Goal: Check status: Check status

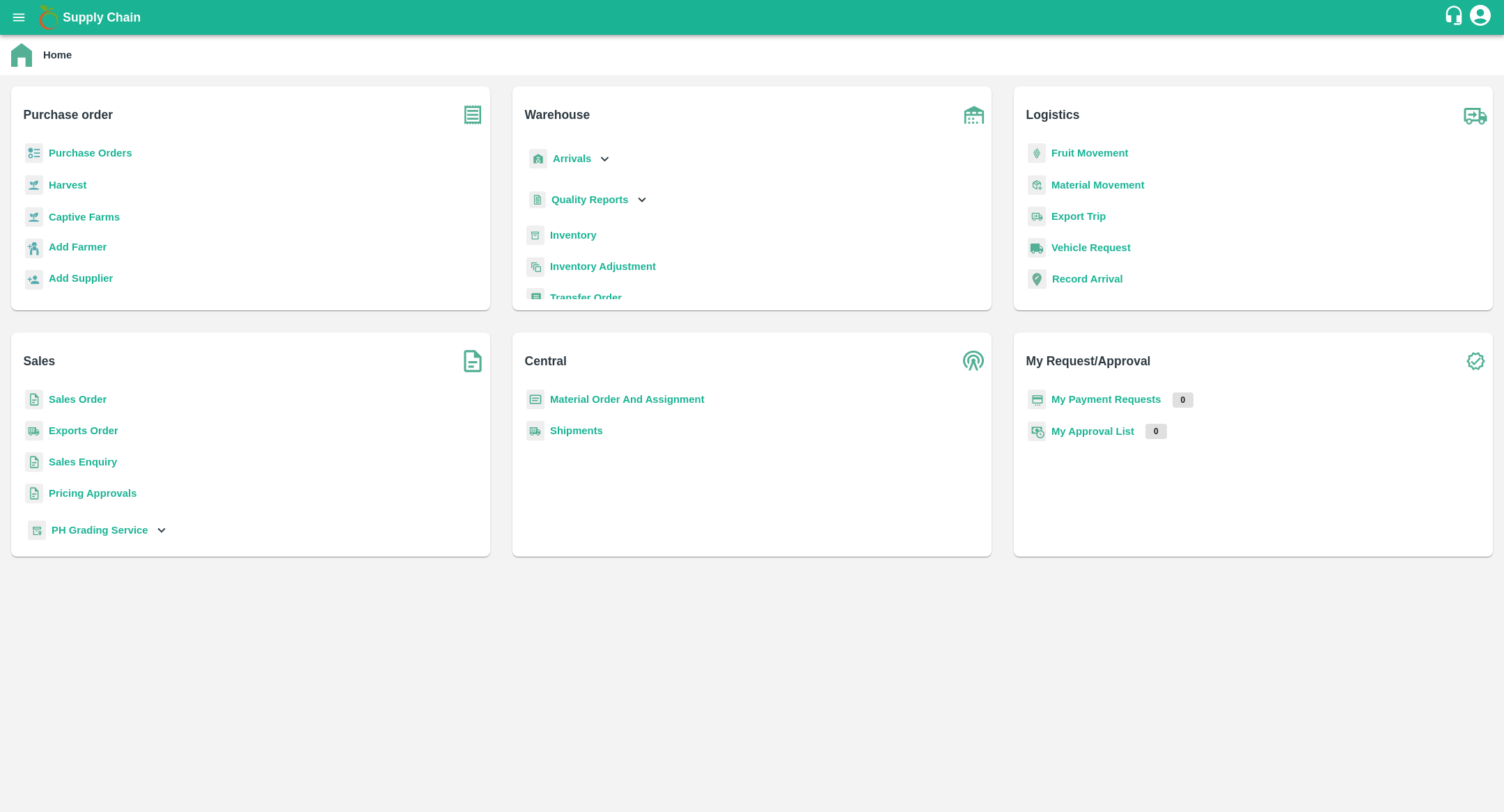
click at [566, 148] on div "Arrivals" at bounding box center [570, 159] width 86 height 31
click at [575, 220] on span "DC Arrivals" at bounding box center [589, 222] width 52 height 15
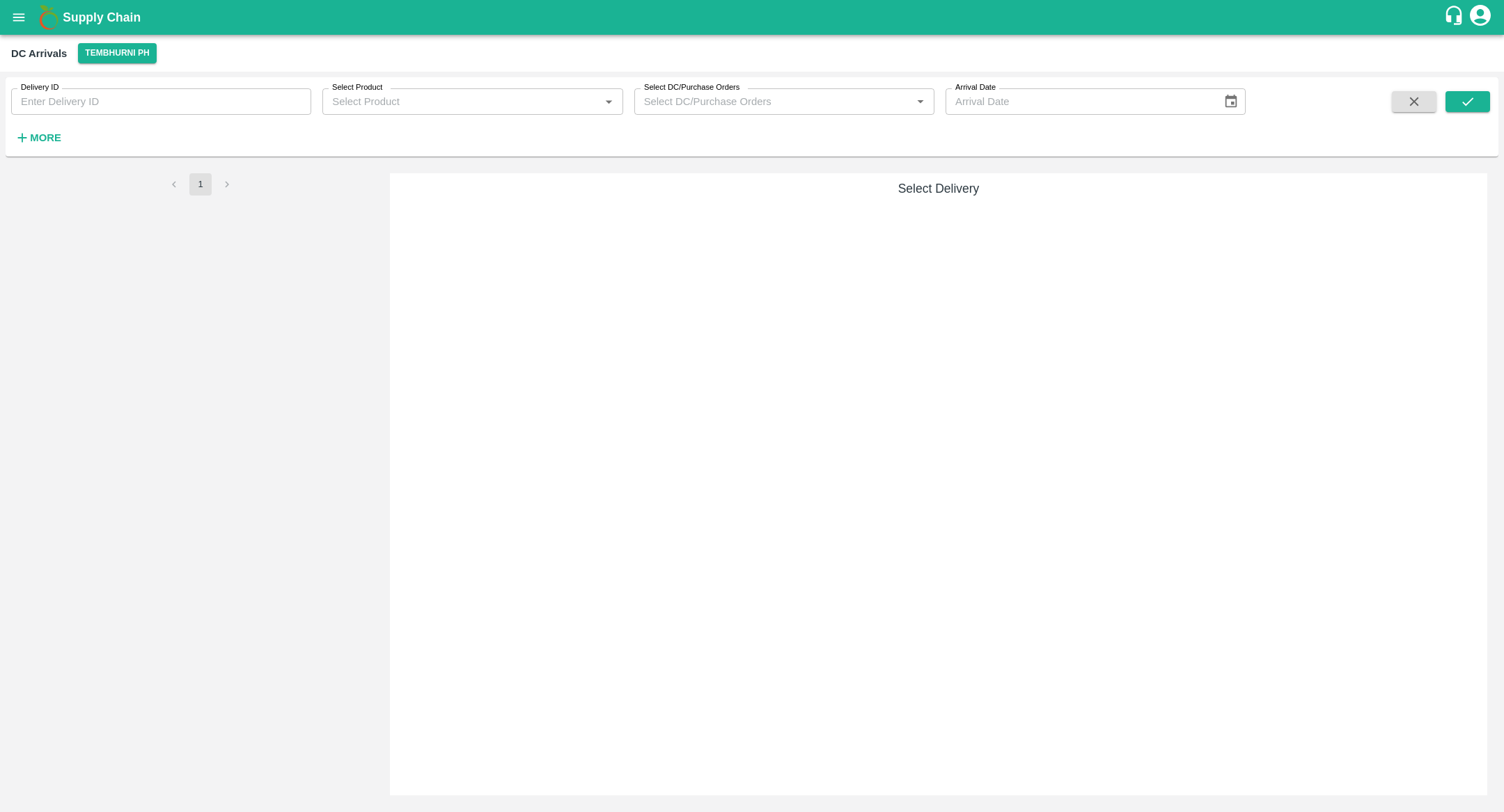
click at [64, 134] on button "More" at bounding box center [37, 138] width 53 height 24
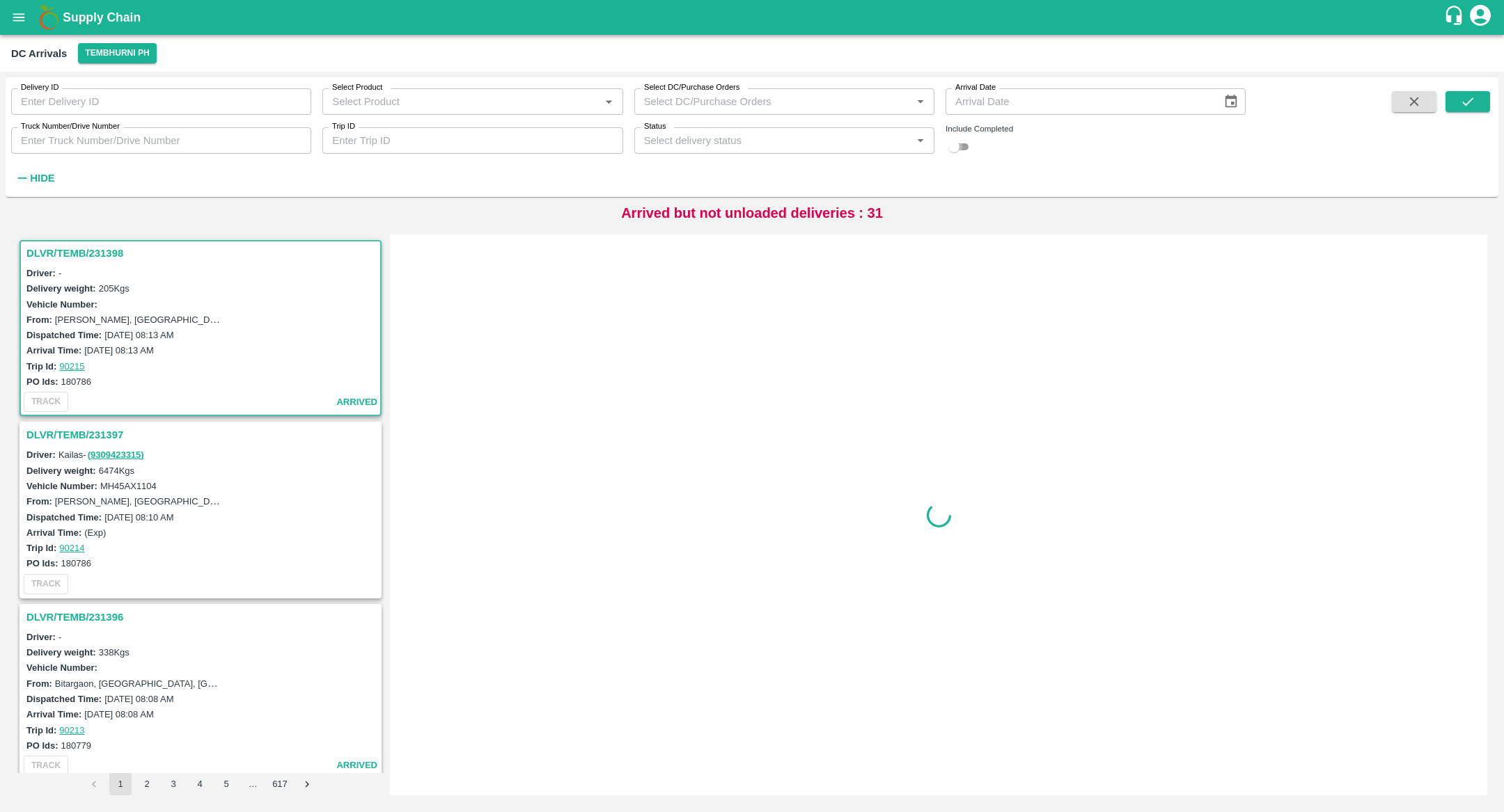
click at [969, 146] on input "checkbox" at bounding box center [954, 147] width 50 height 17
checkbox input "true"
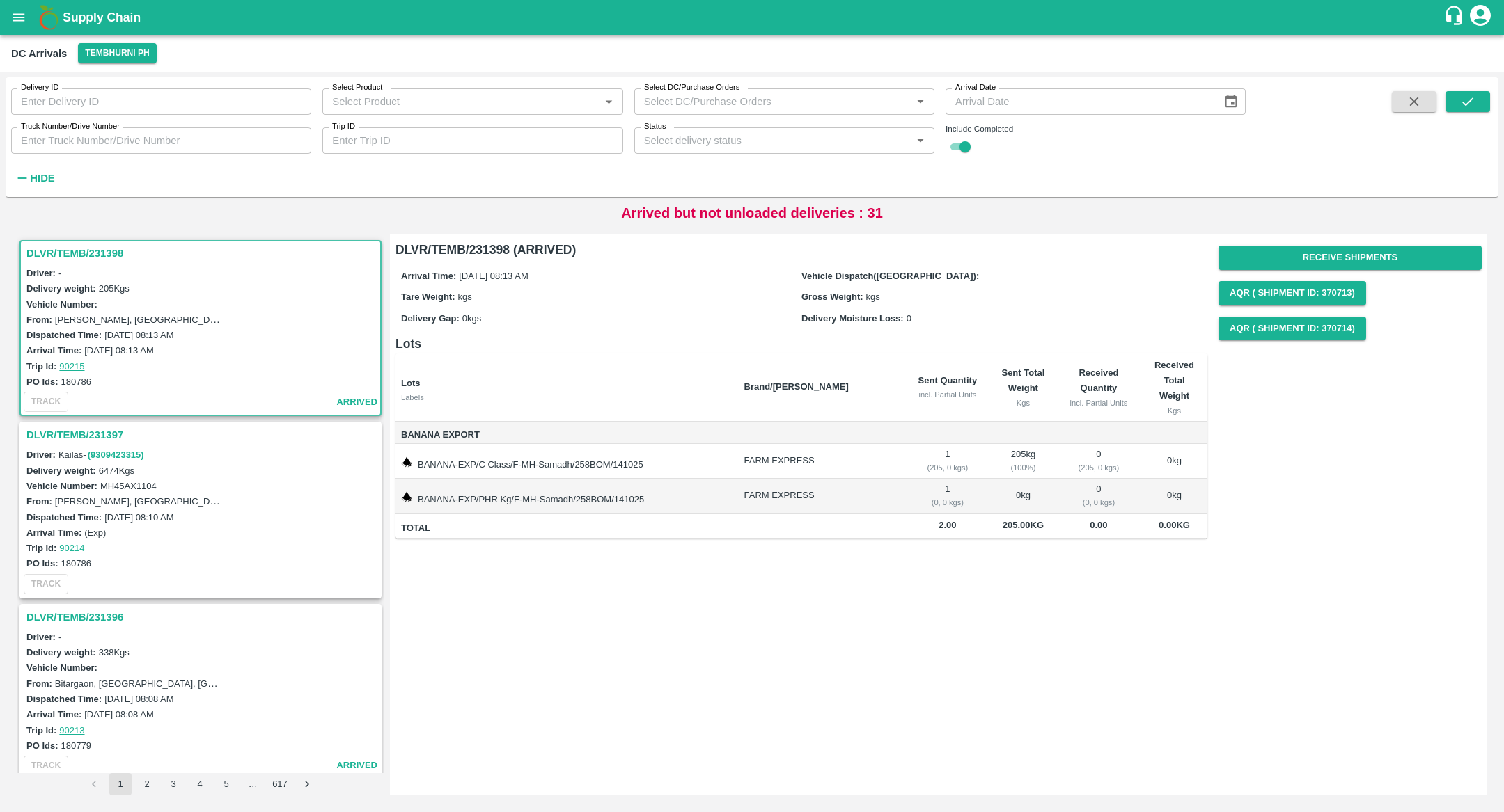
click at [723, 144] on input "Status" at bounding box center [773, 140] width 269 height 18
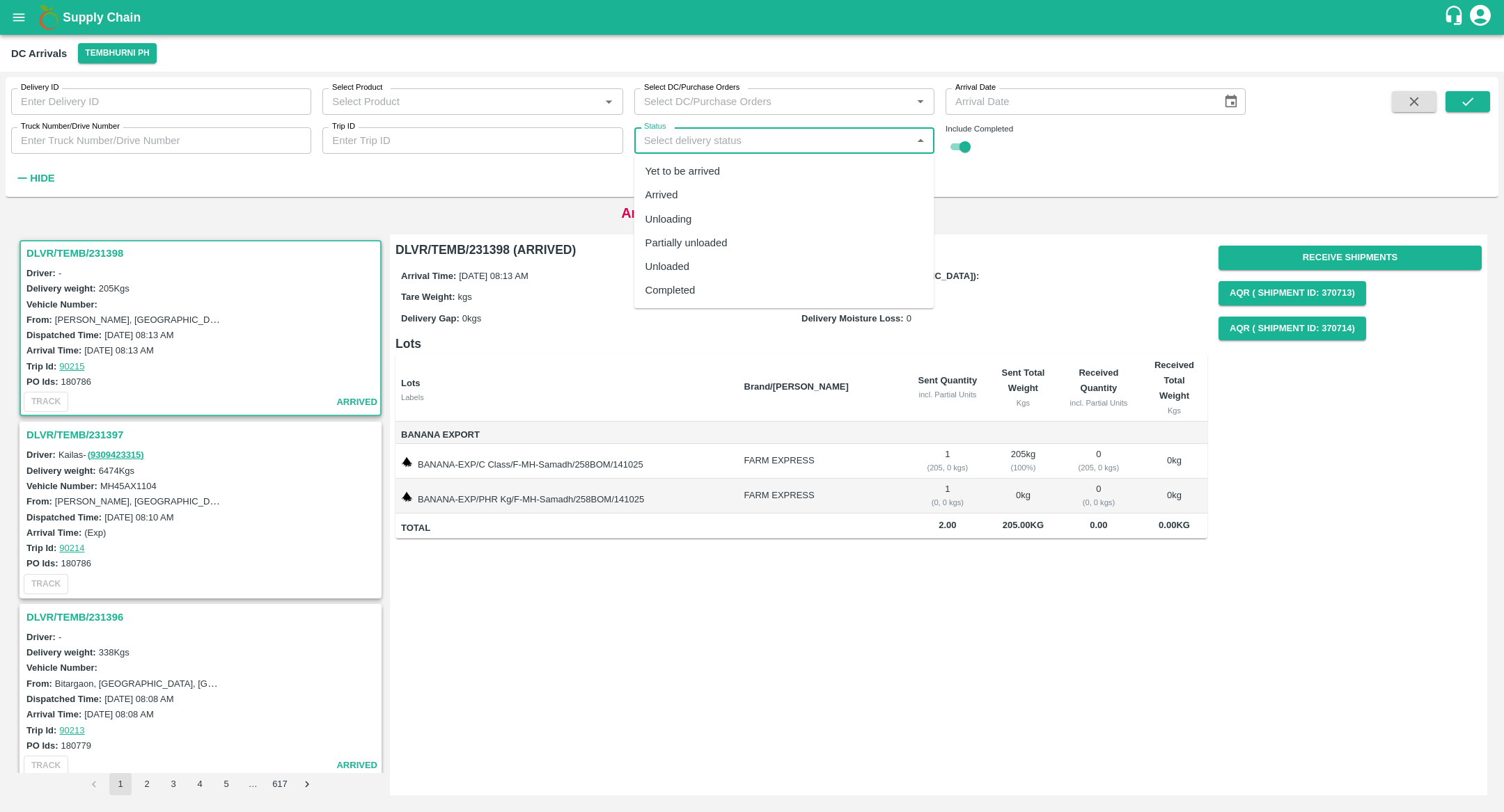
click at [717, 294] on div "Completed" at bounding box center [784, 291] width 300 height 24
type input "Completed"
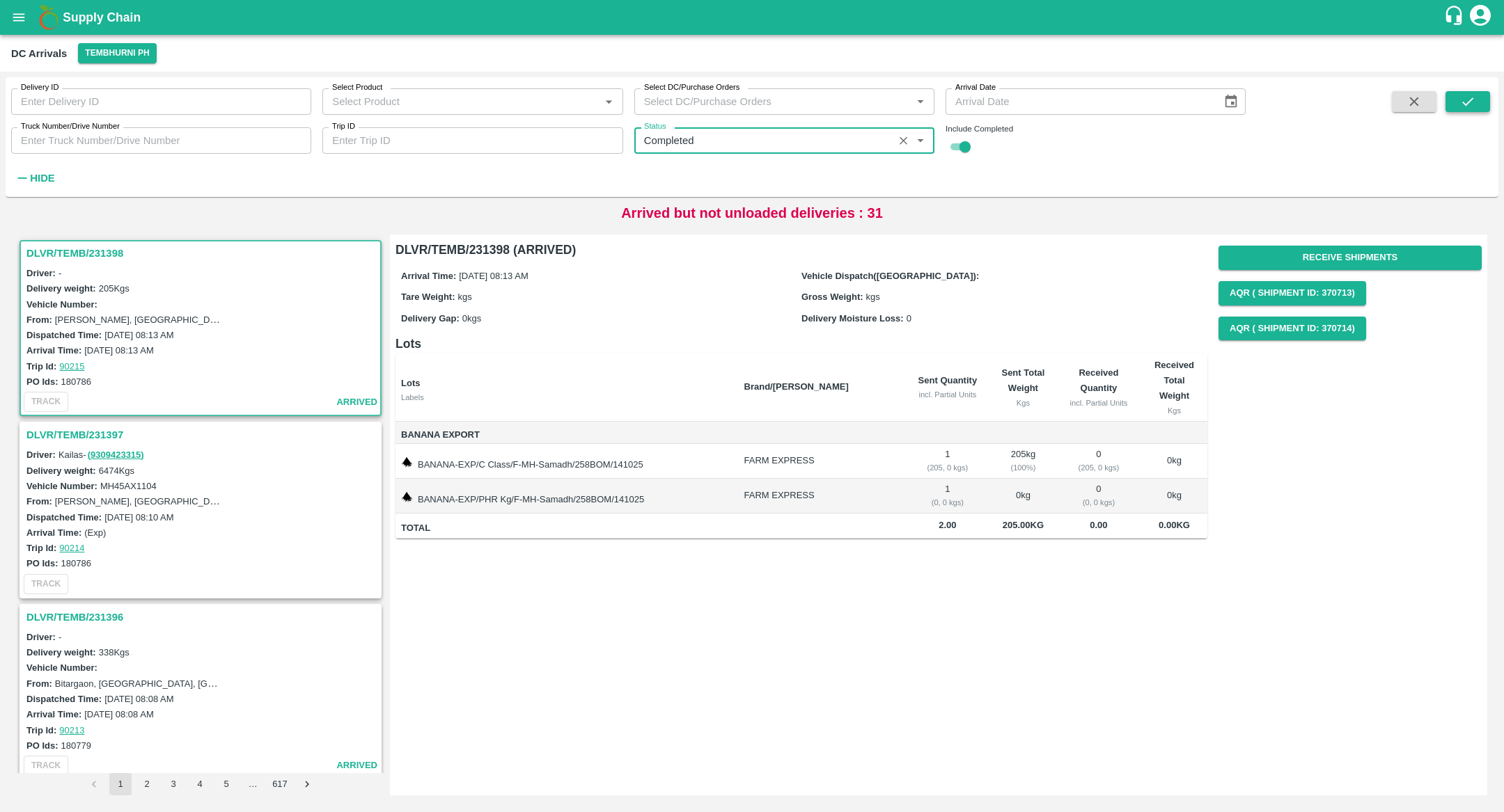
click at [1463, 105] on icon "submit" at bounding box center [1468, 101] width 15 height 15
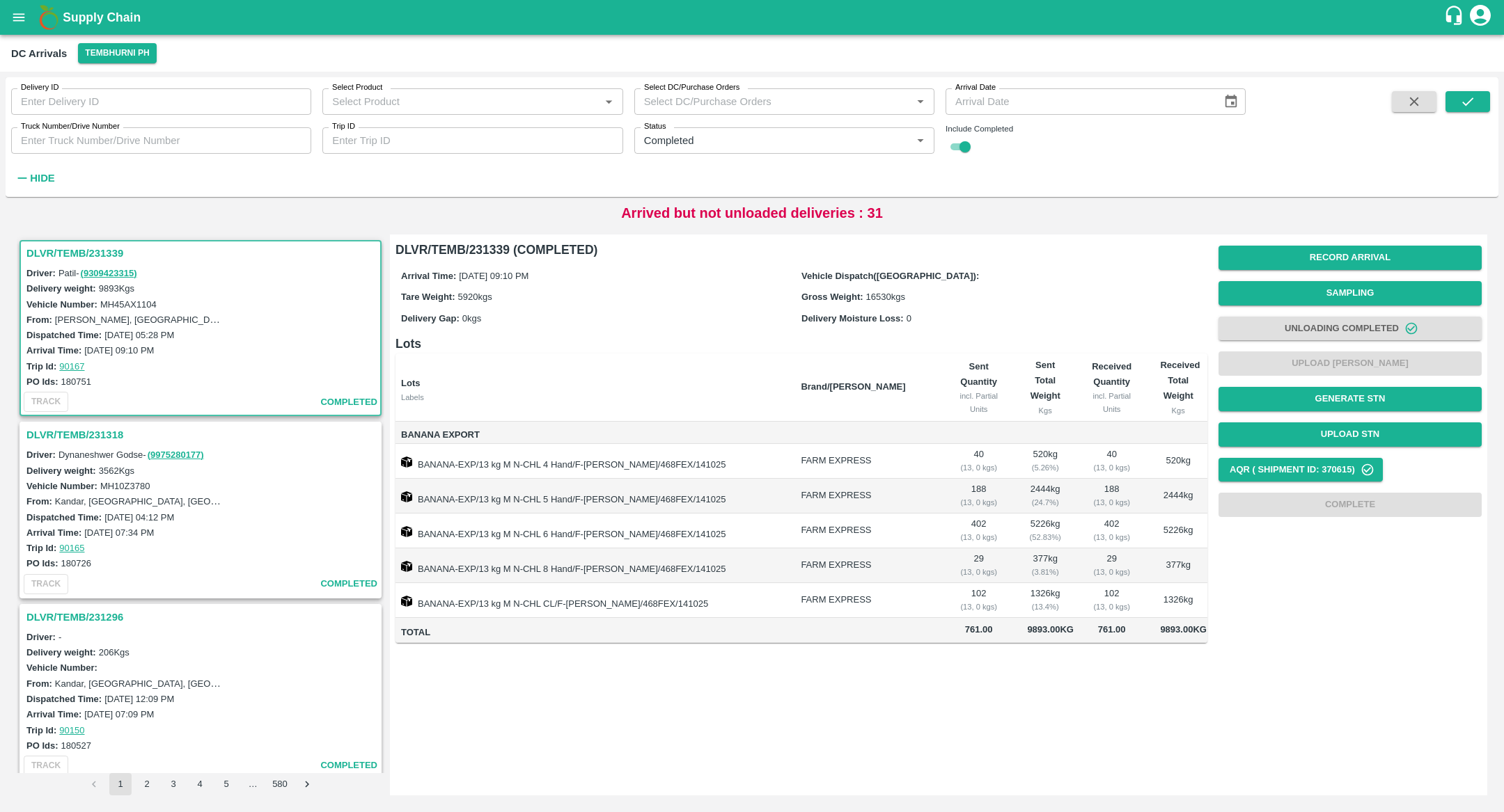
click at [101, 259] on h3 "DLVR/TEMB/231339" at bounding box center [202, 253] width 353 height 18
click at [73, 364] on link "90167" at bounding box center [72, 361] width 25 height 10
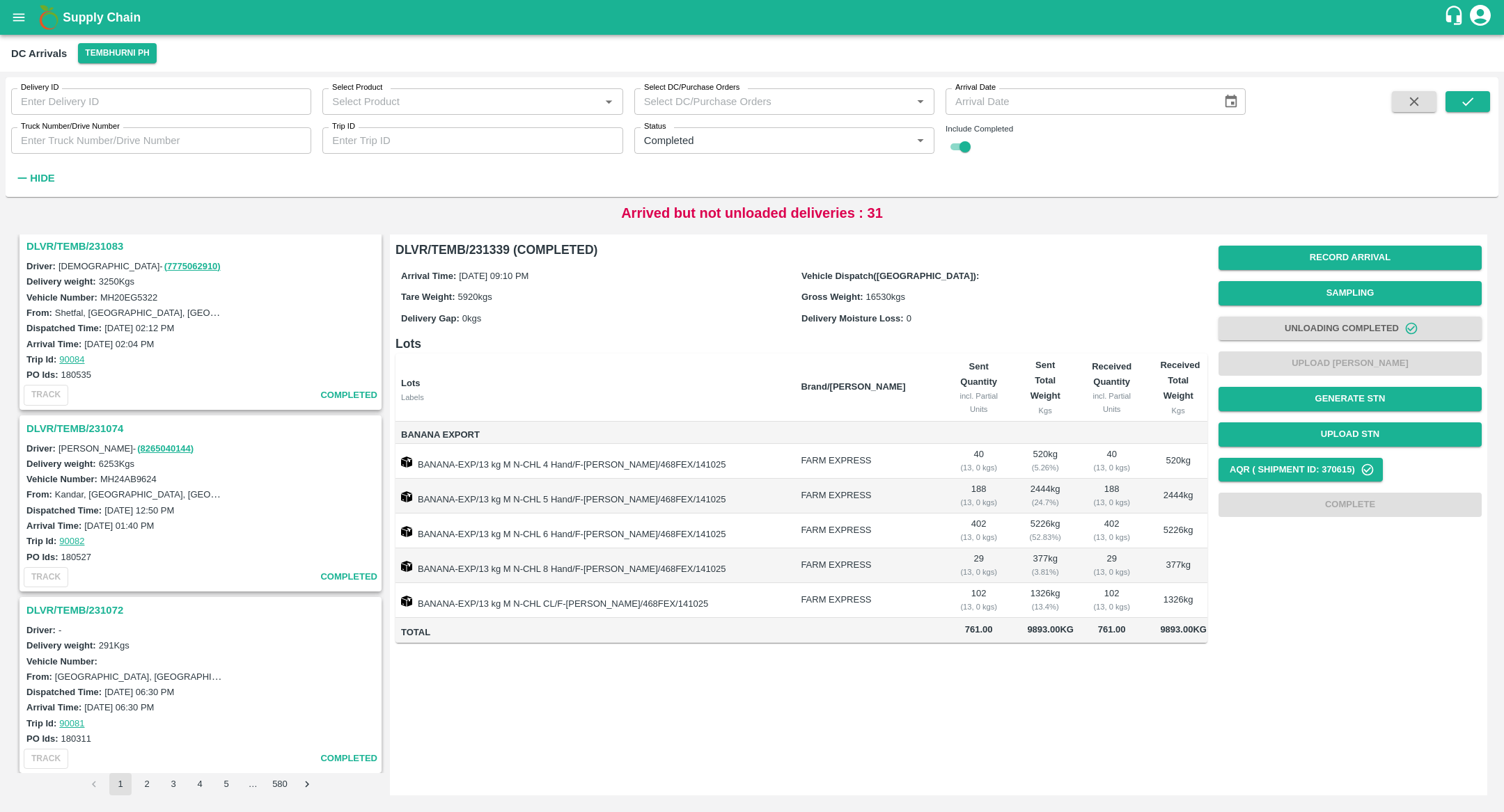
scroll to position [3988, 0]
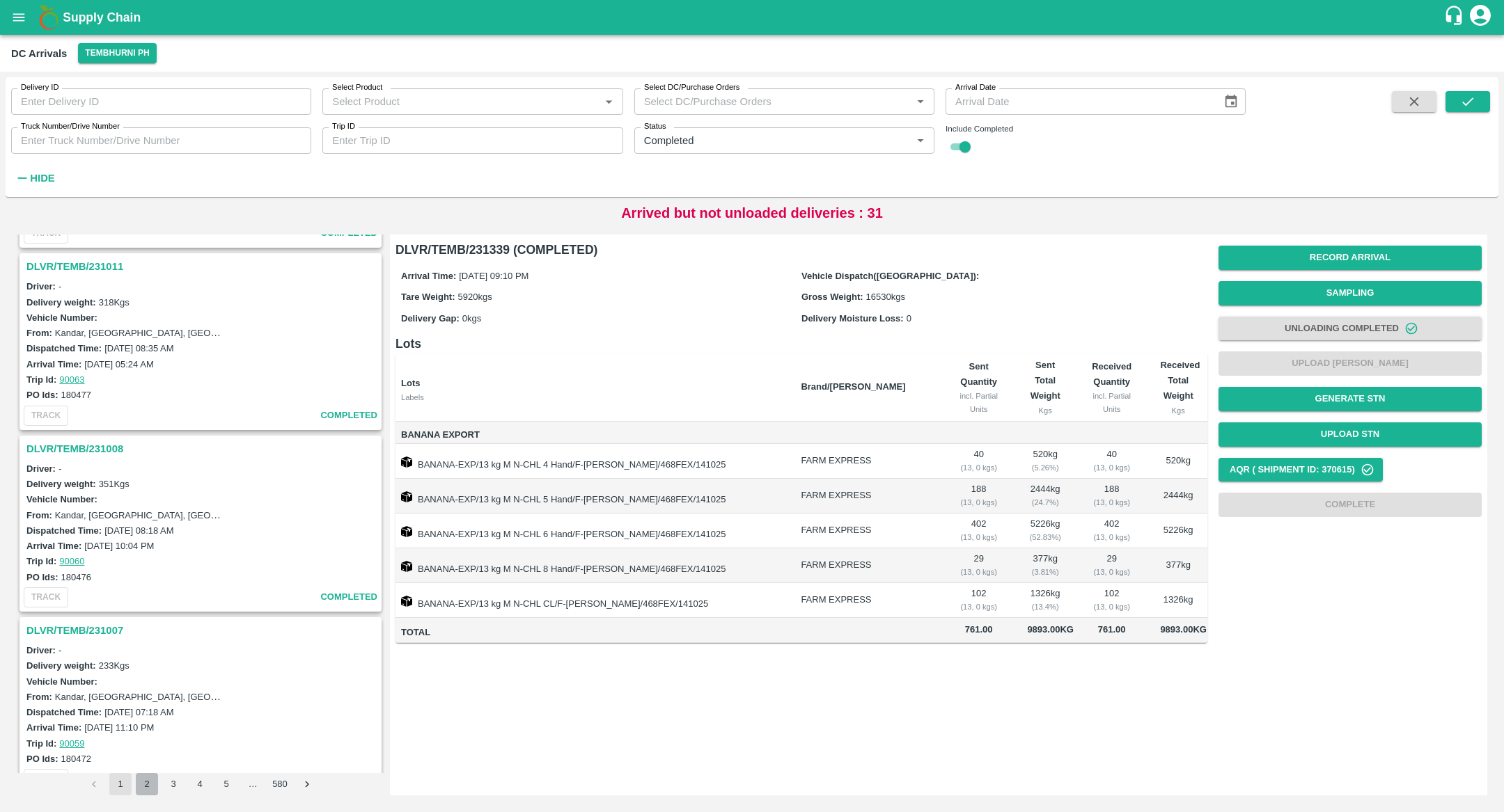
click at [144, 787] on button "2" at bounding box center [147, 784] width 22 height 22
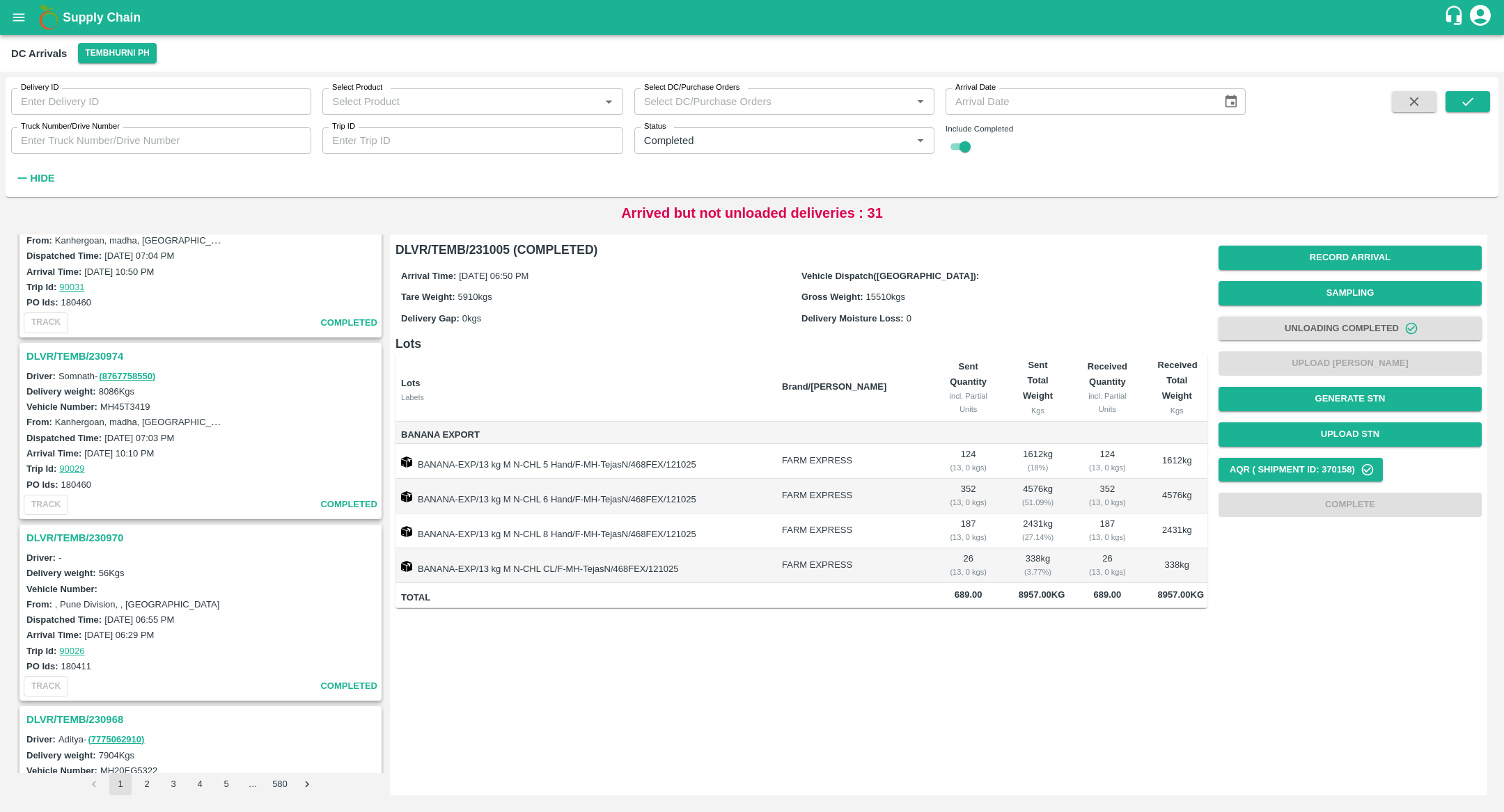
scroll to position [2063, 0]
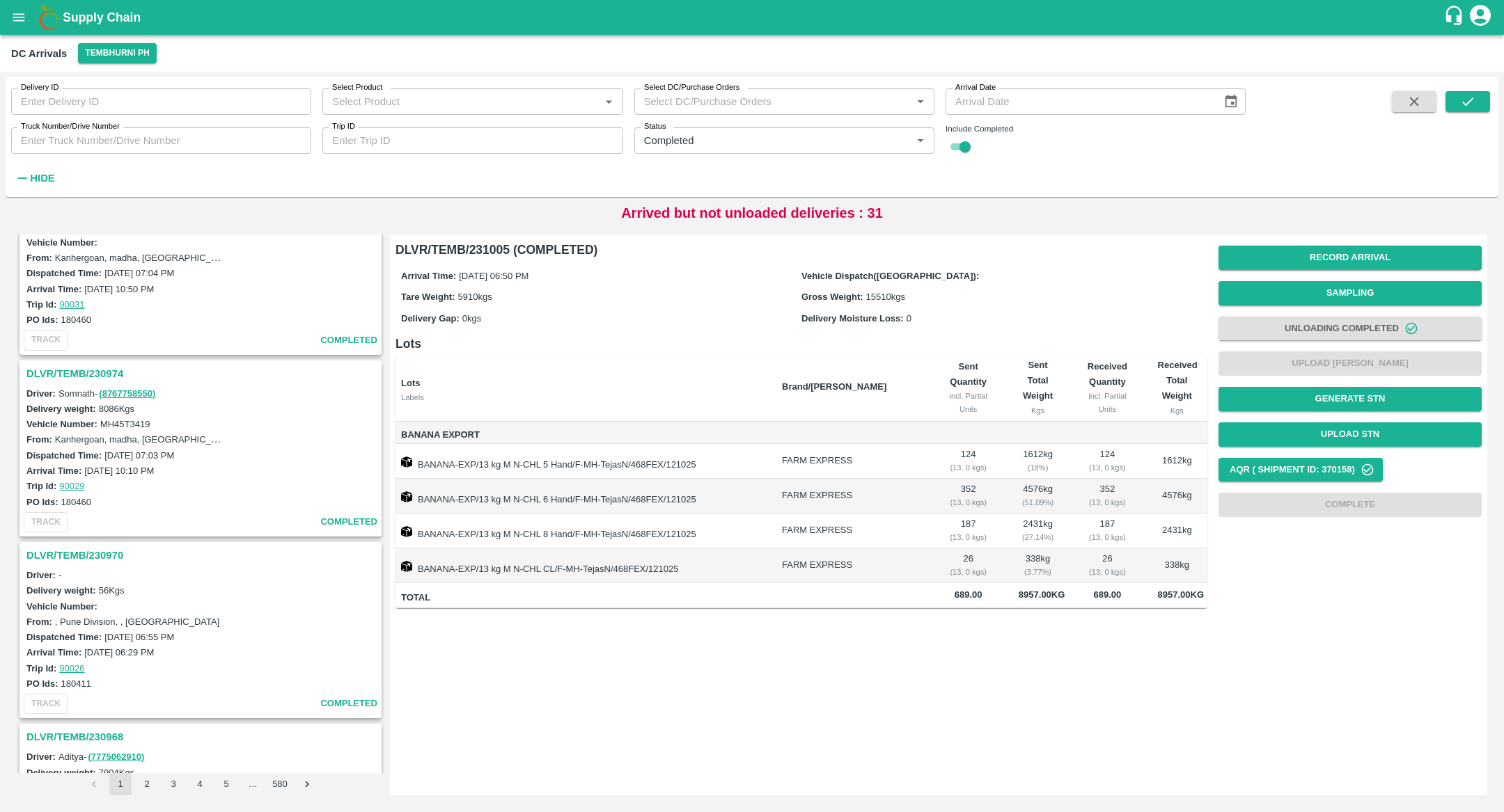
click at [89, 365] on h3 "DLVR/TEMB/230974" at bounding box center [202, 373] width 353 height 18
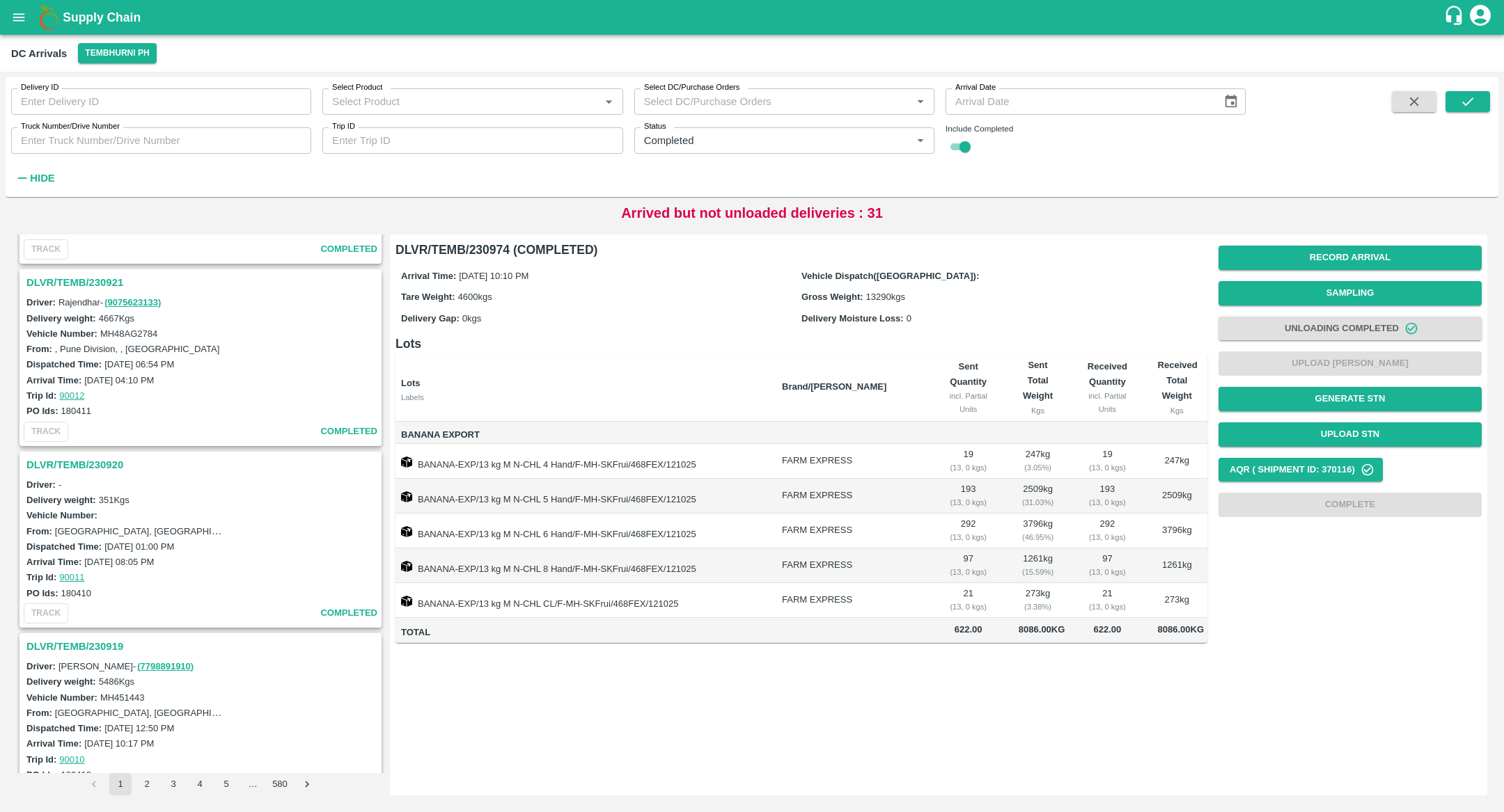
scroll to position [3988, 0]
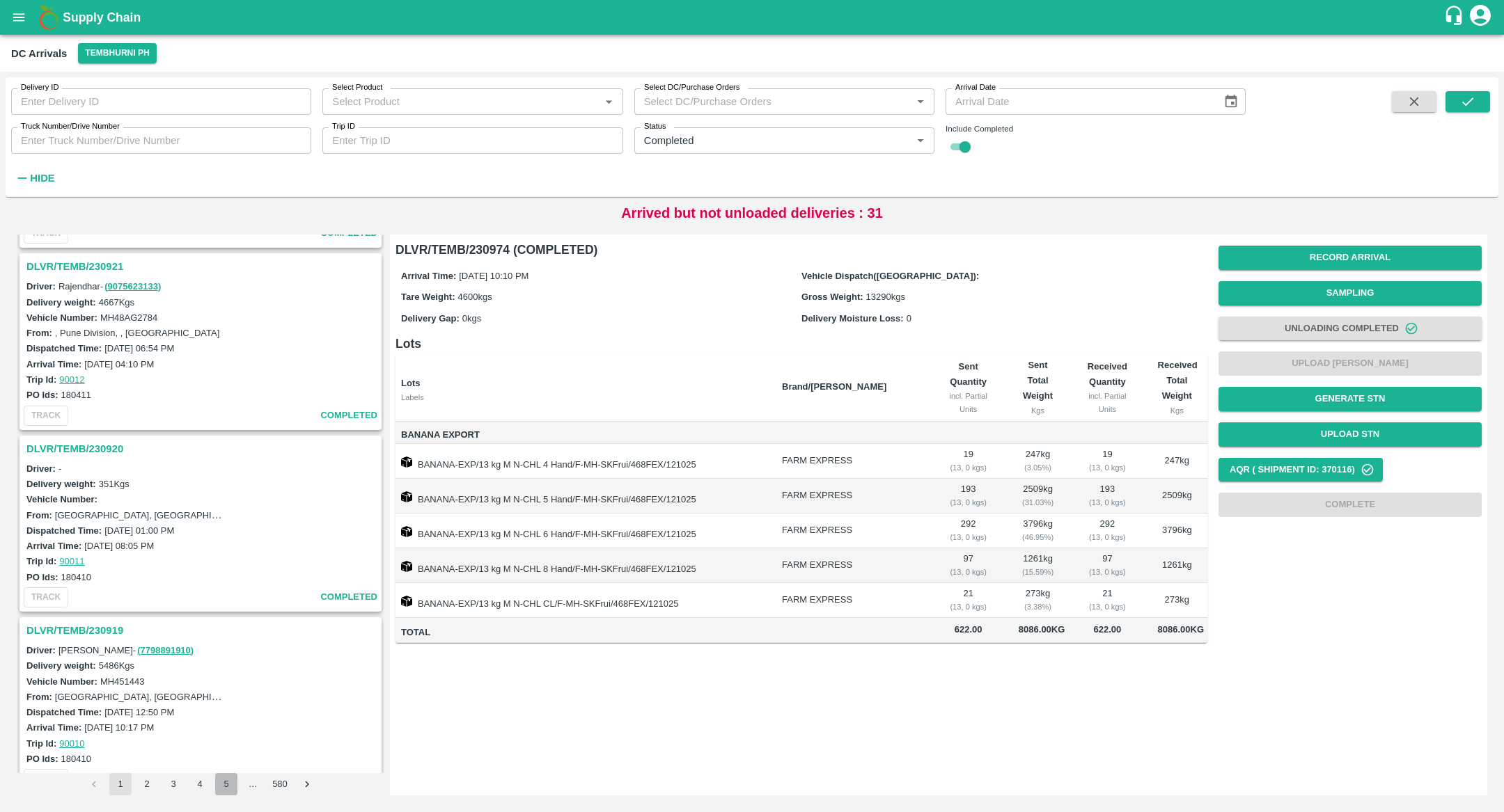
click at [224, 787] on button "5" at bounding box center [226, 784] width 22 height 22
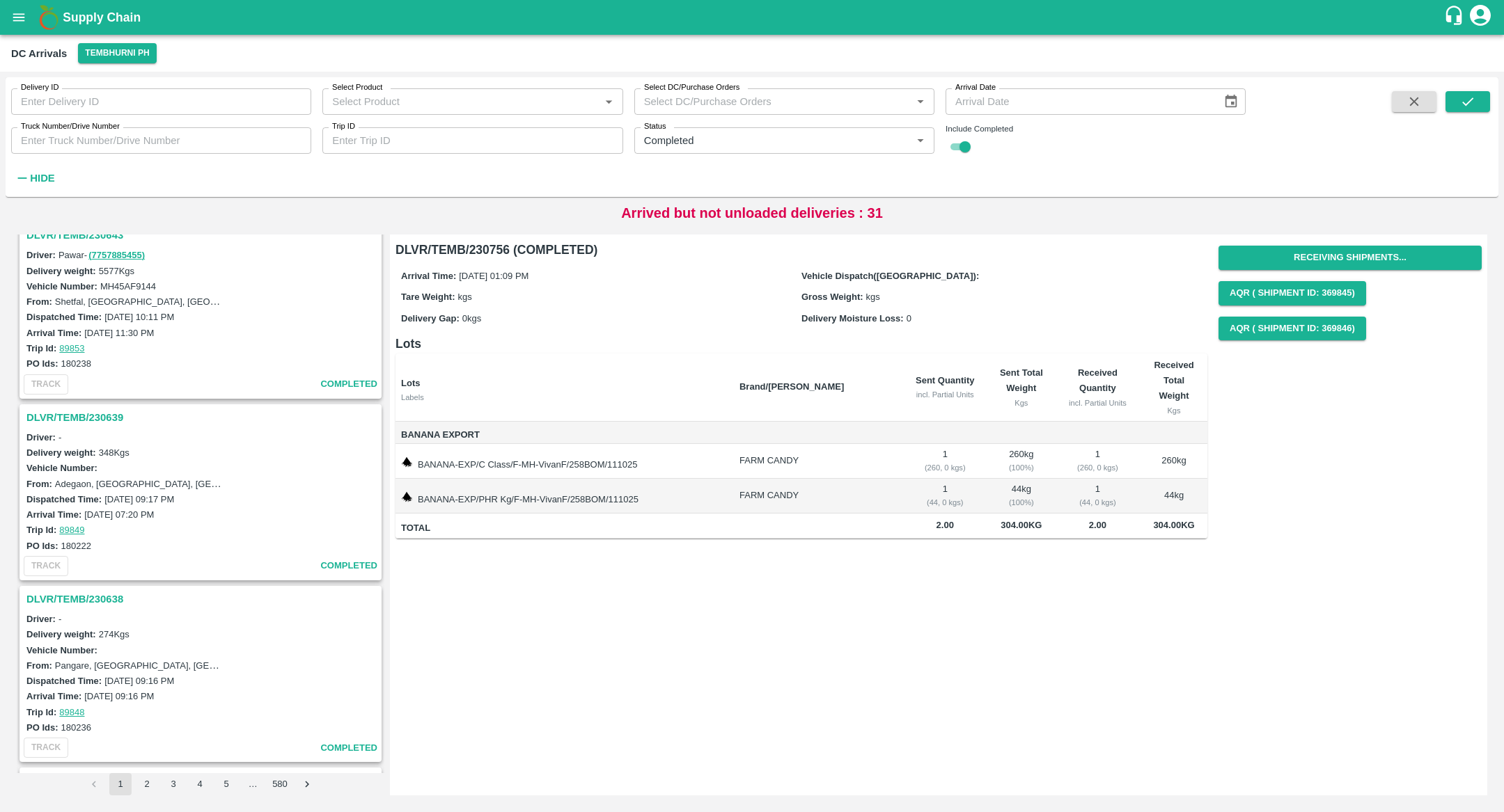
scroll to position [3988, 0]
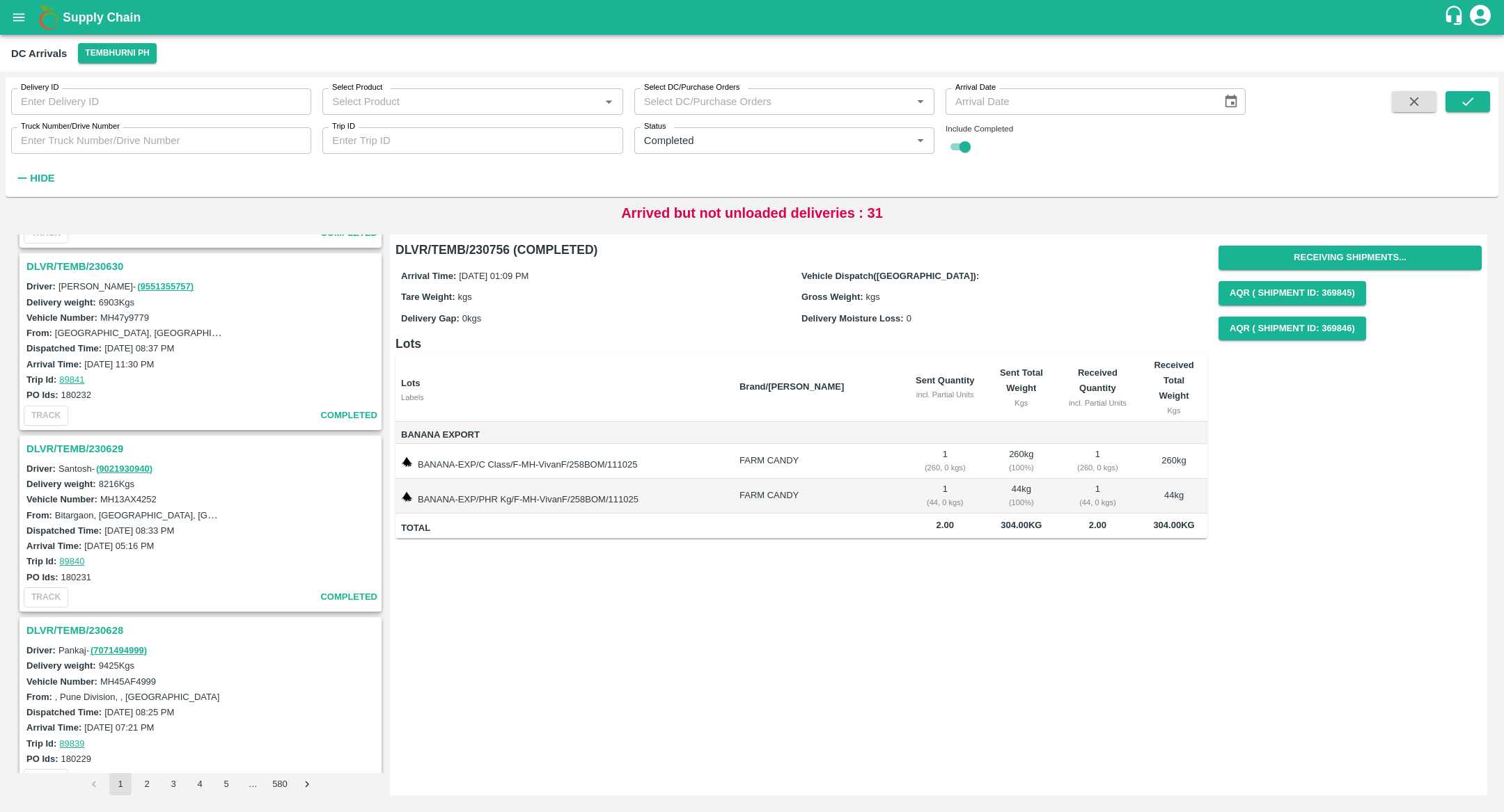
click at [194, 787] on button "4" at bounding box center [200, 784] width 22 height 22
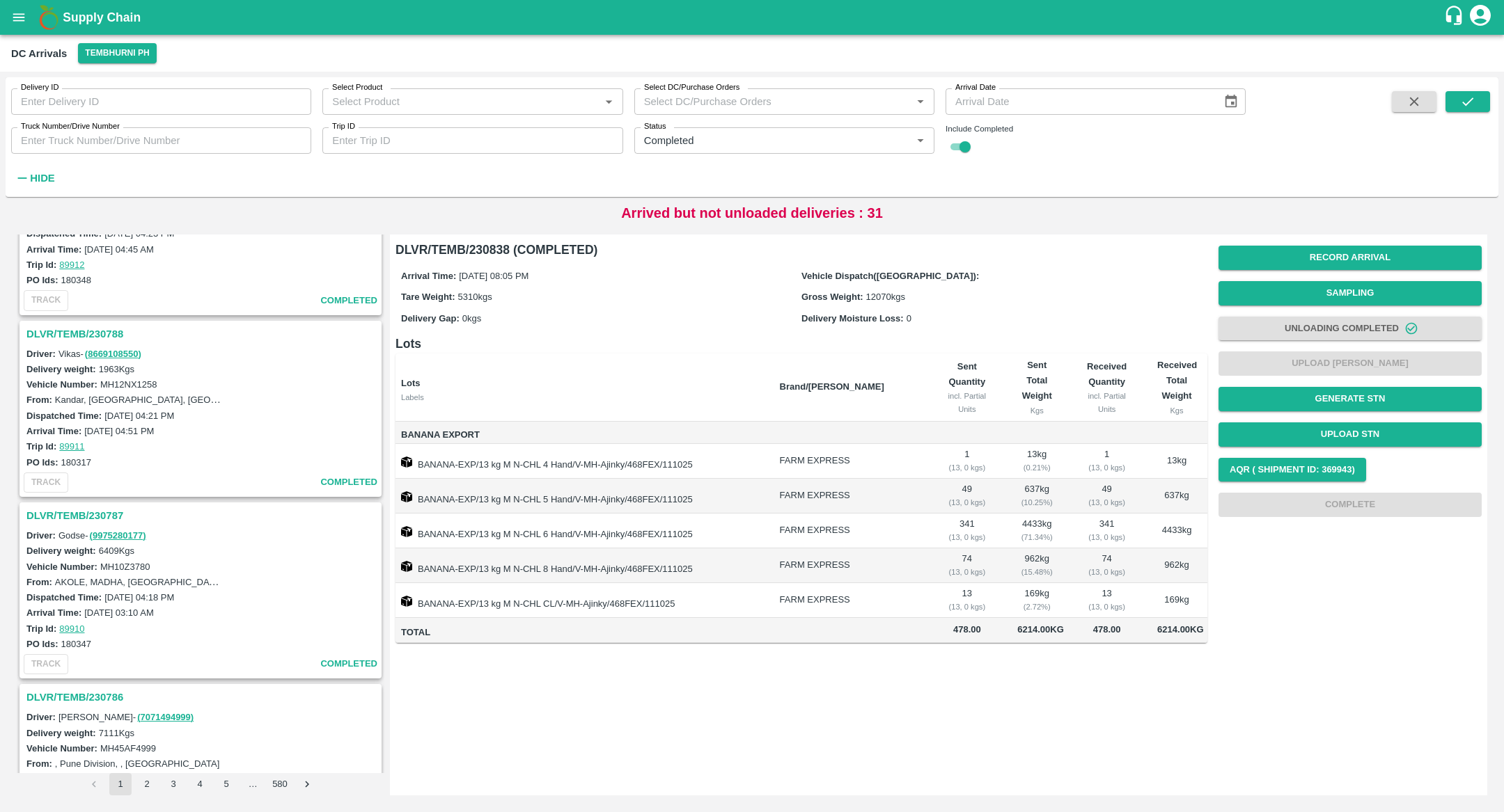
scroll to position [3988, 0]
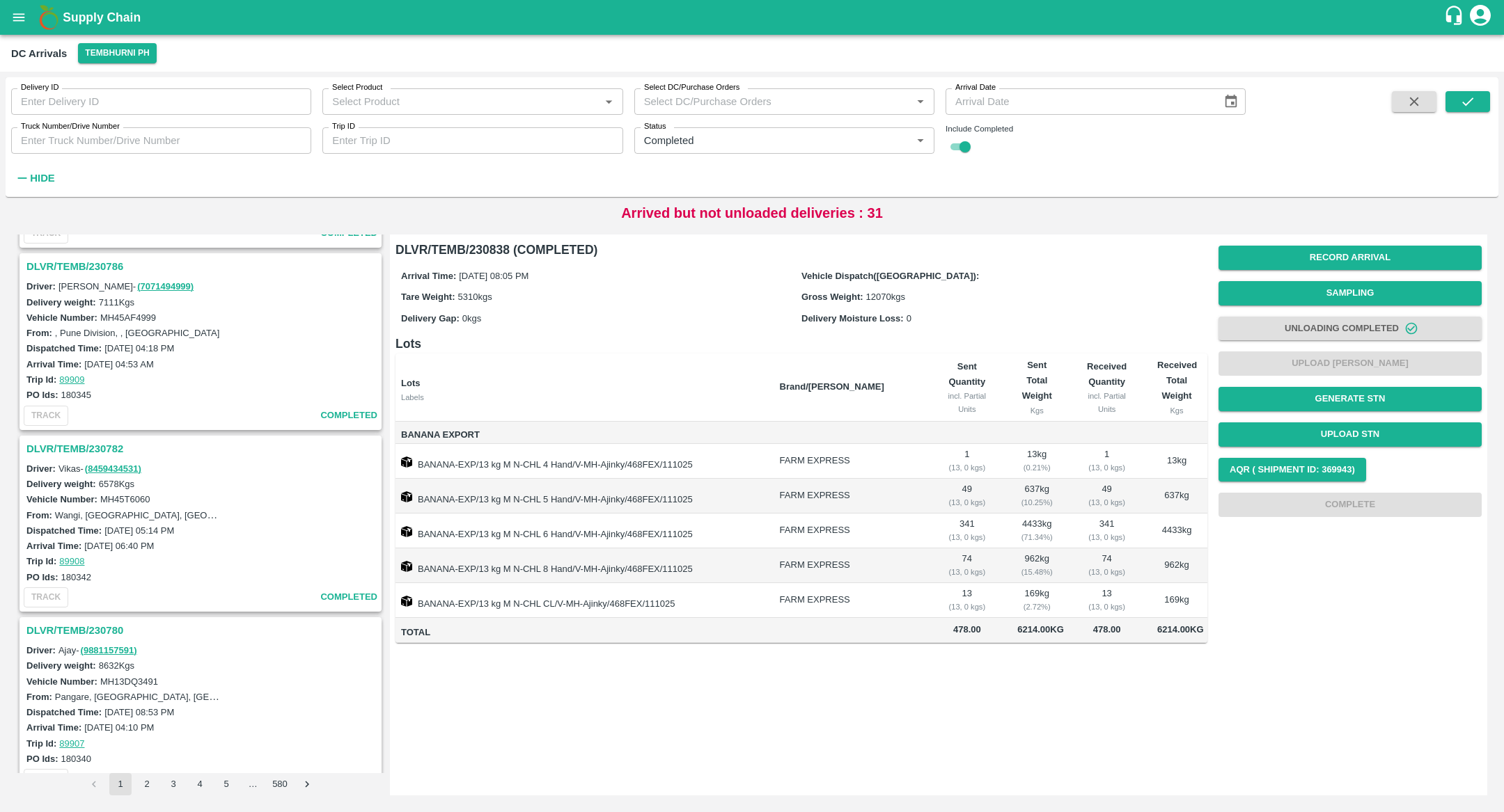
click at [223, 783] on button "5" at bounding box center [226, 784] width 22 height 22
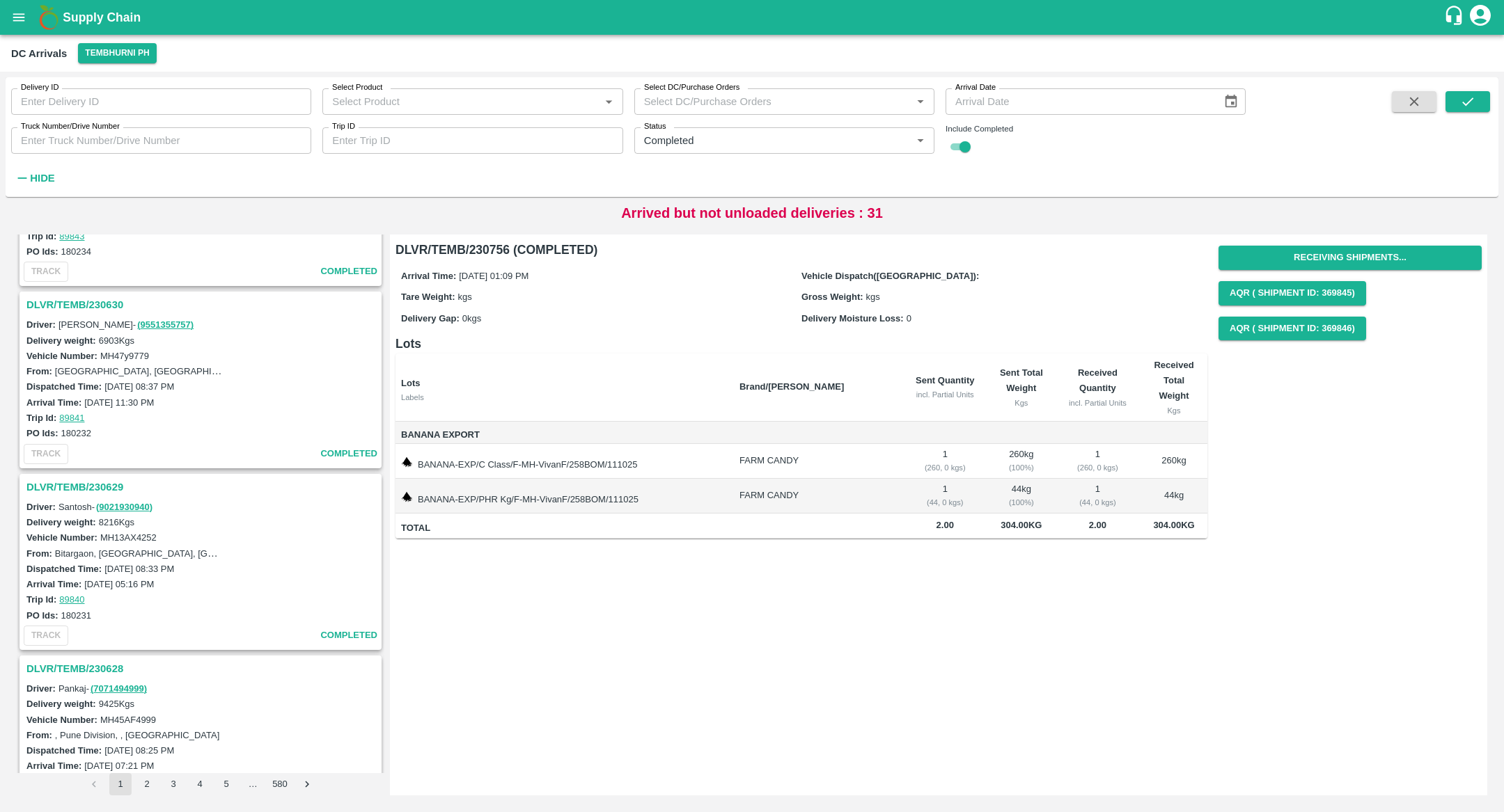
scroll to position [3988, 0]
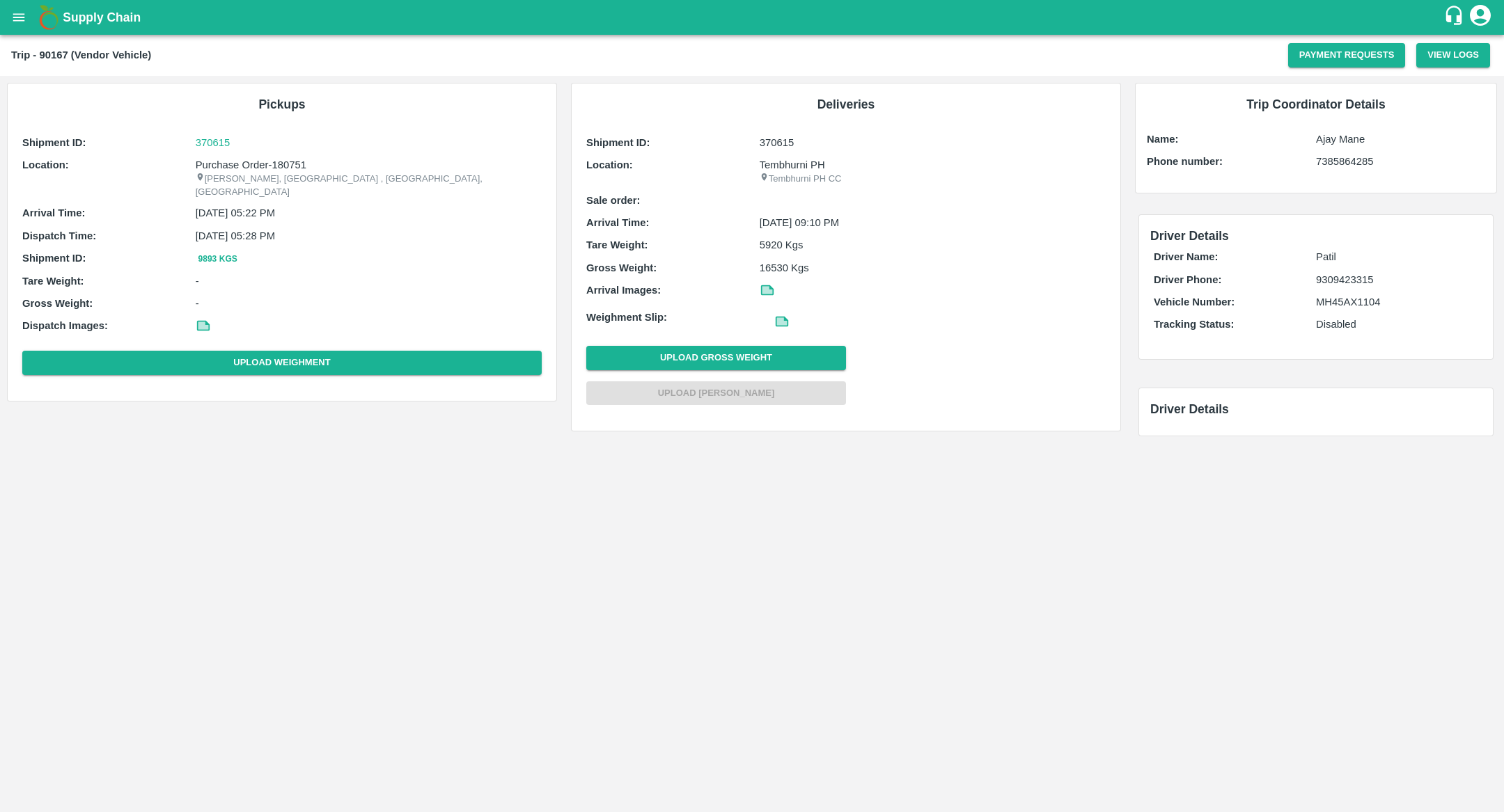
click at [779, 319] on icon at bounding box center [781, 321] width 10 height 8
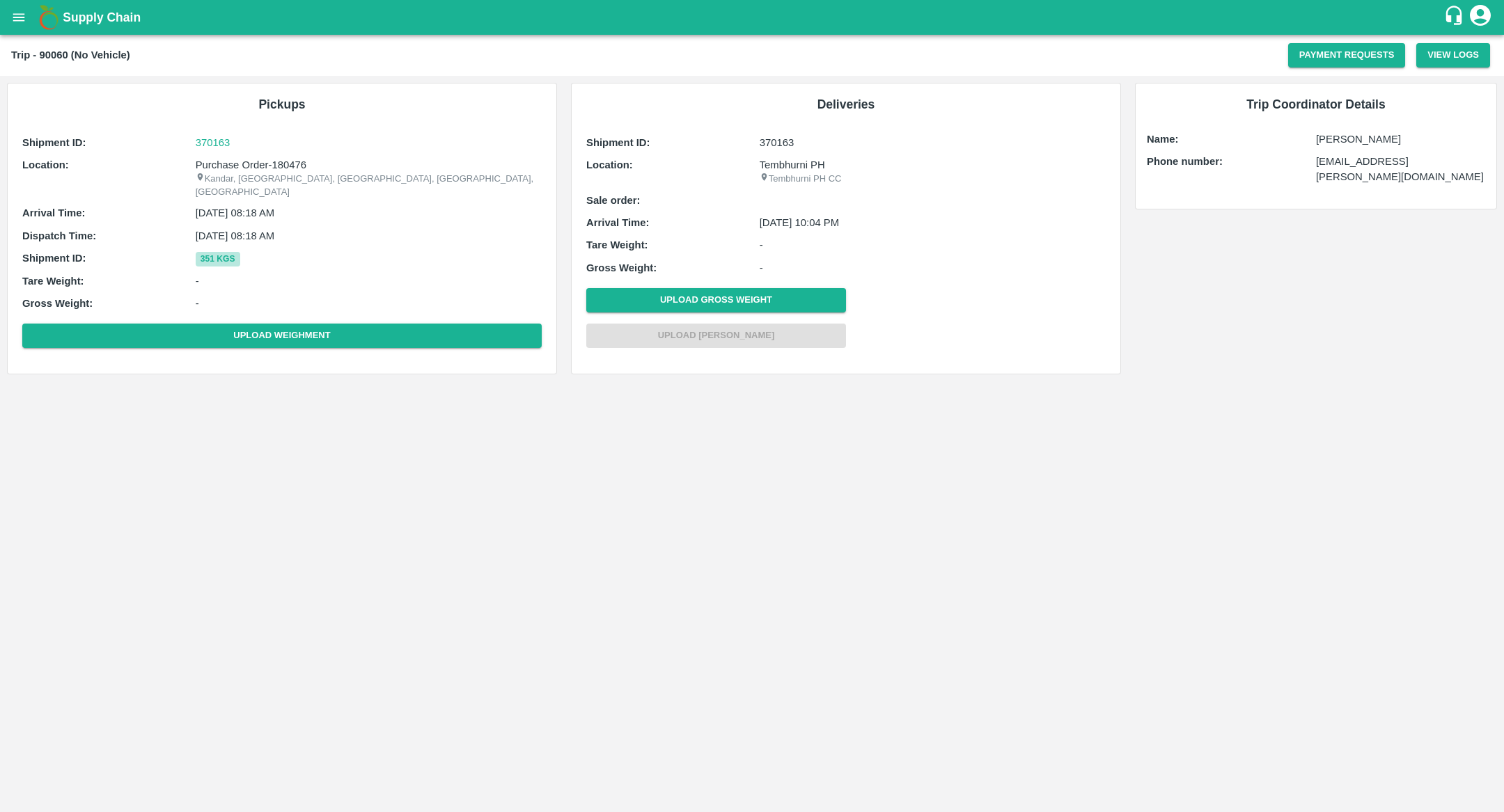
click at [216, 252] on button "351 Kgs" at bounding box center [217, 259] width 45 height 14
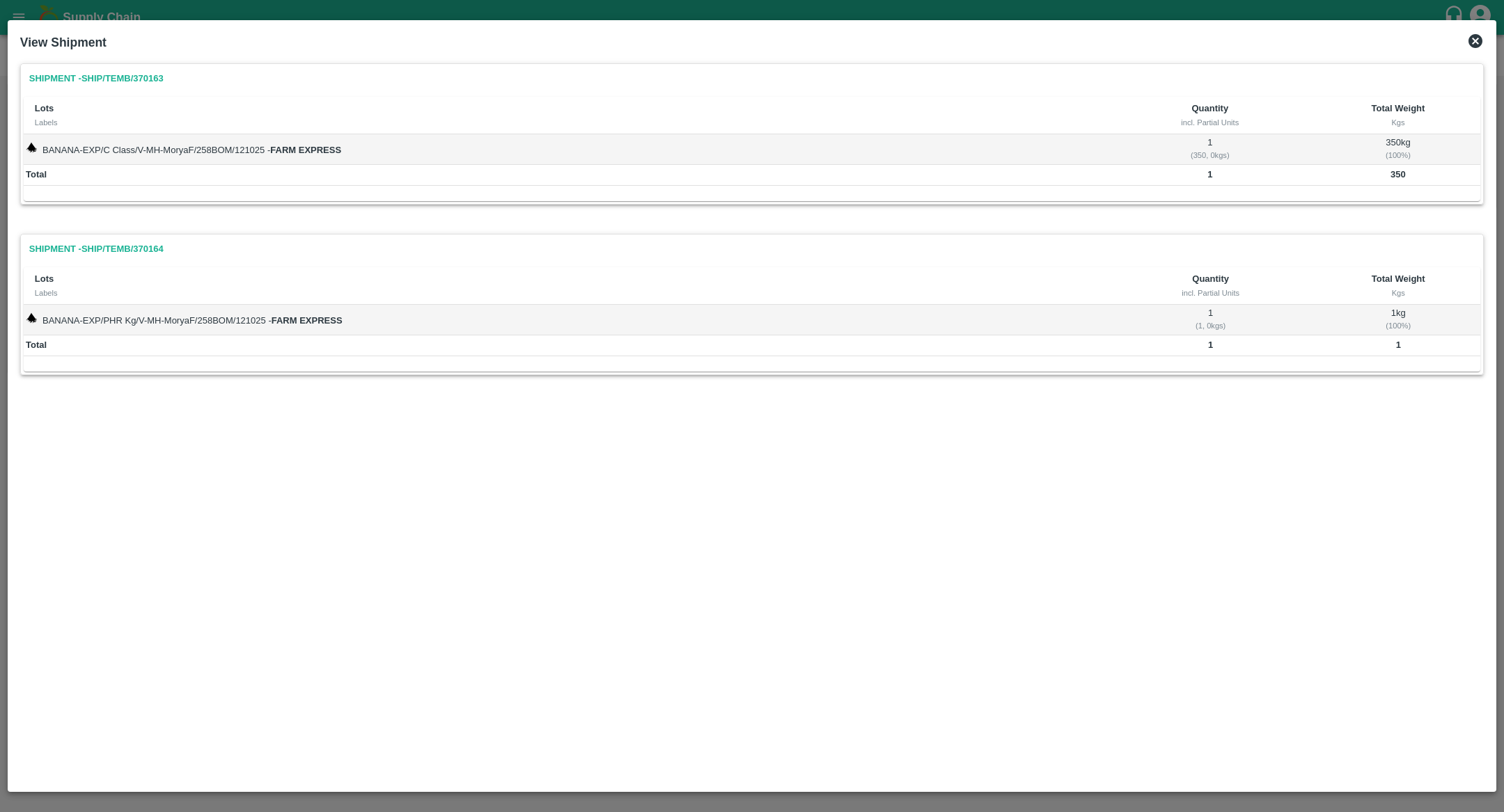
click at [1476, 38] on icon at bounding box center [1475, 41] width 14 height 14
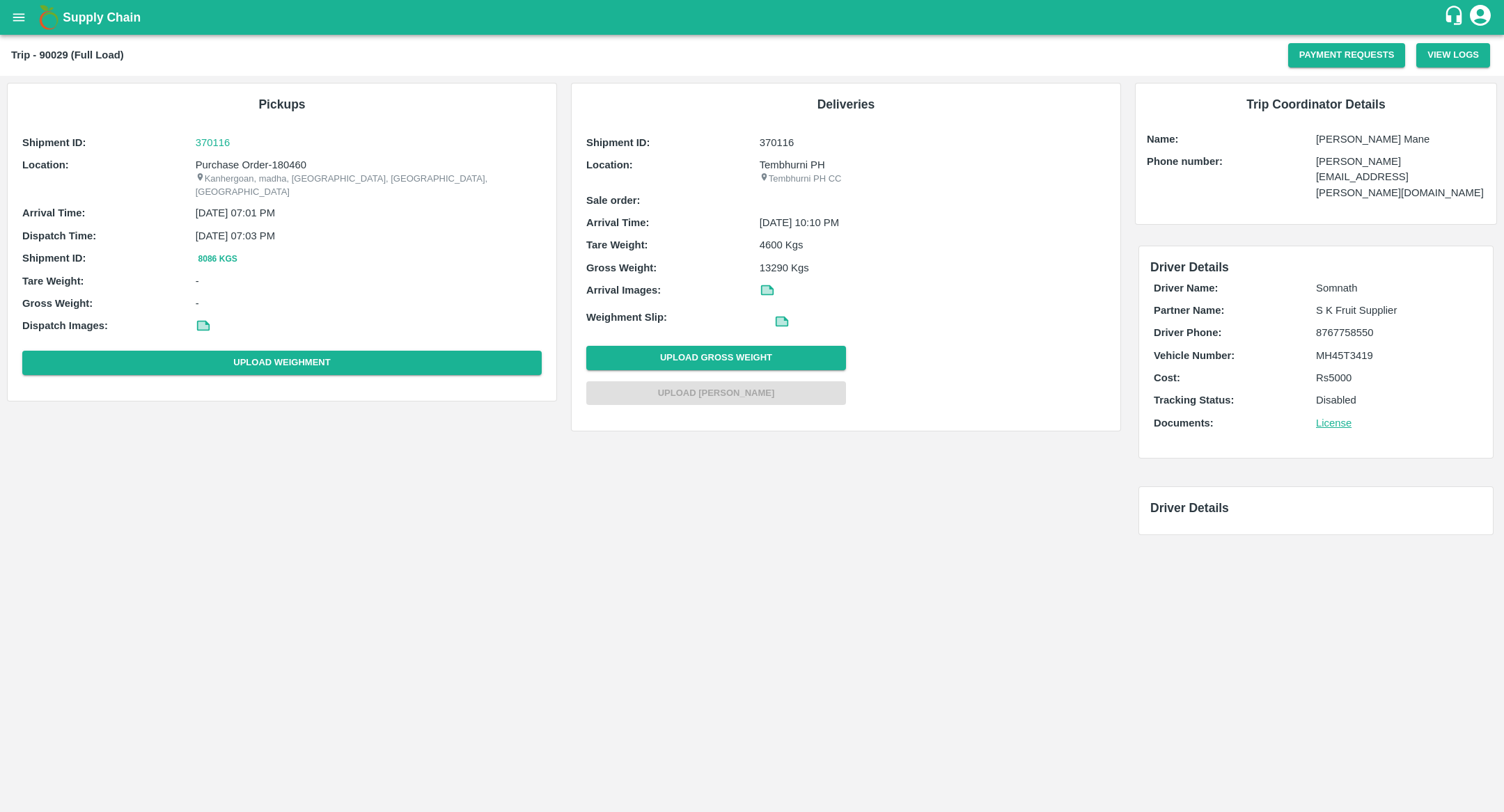
click at [779, 322] on icon at bounding box center [781, 321] width 10 height 8
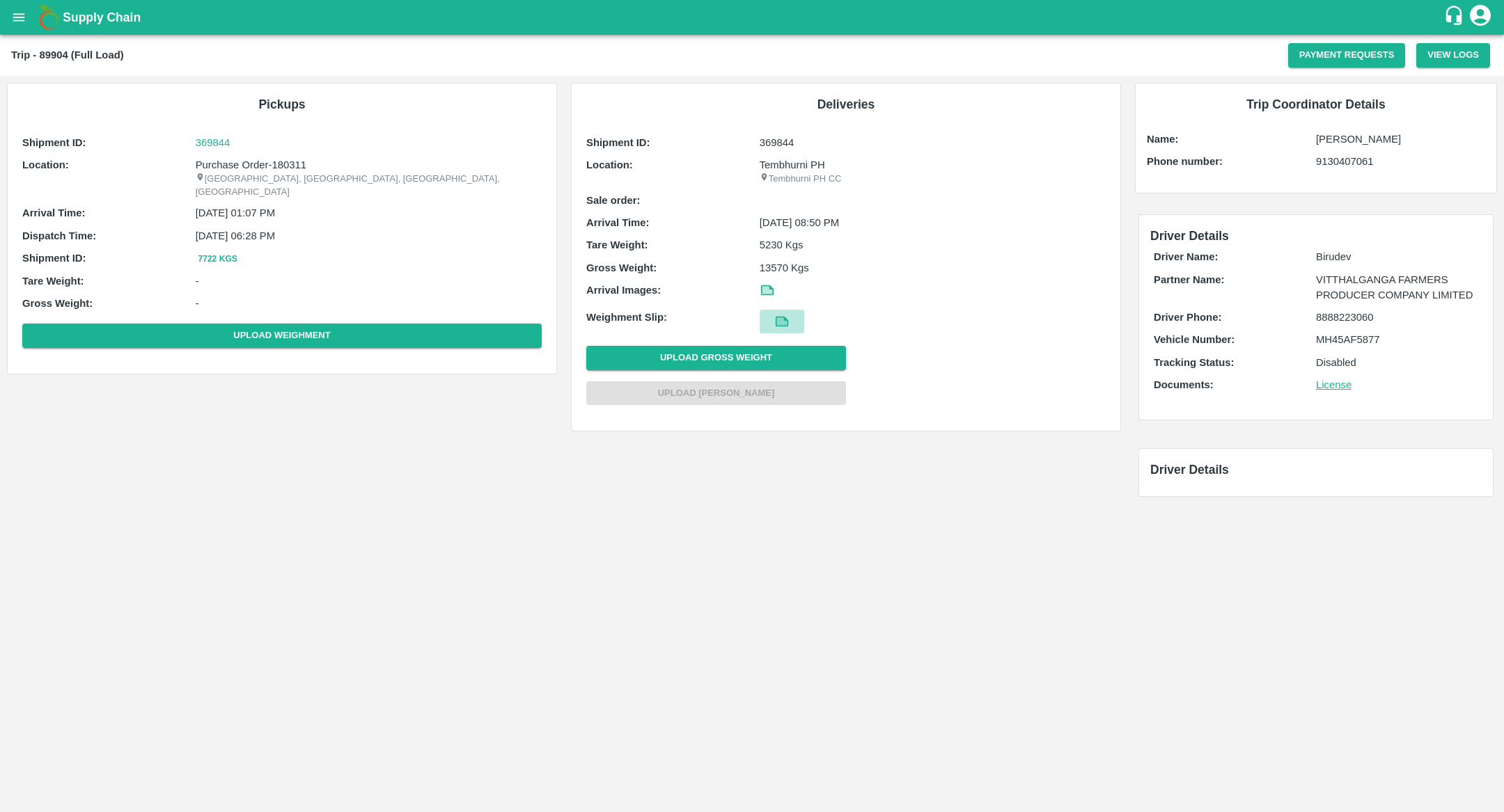
click at [787, 318] on icon at bounding box center [782, 321] width 15 height 15
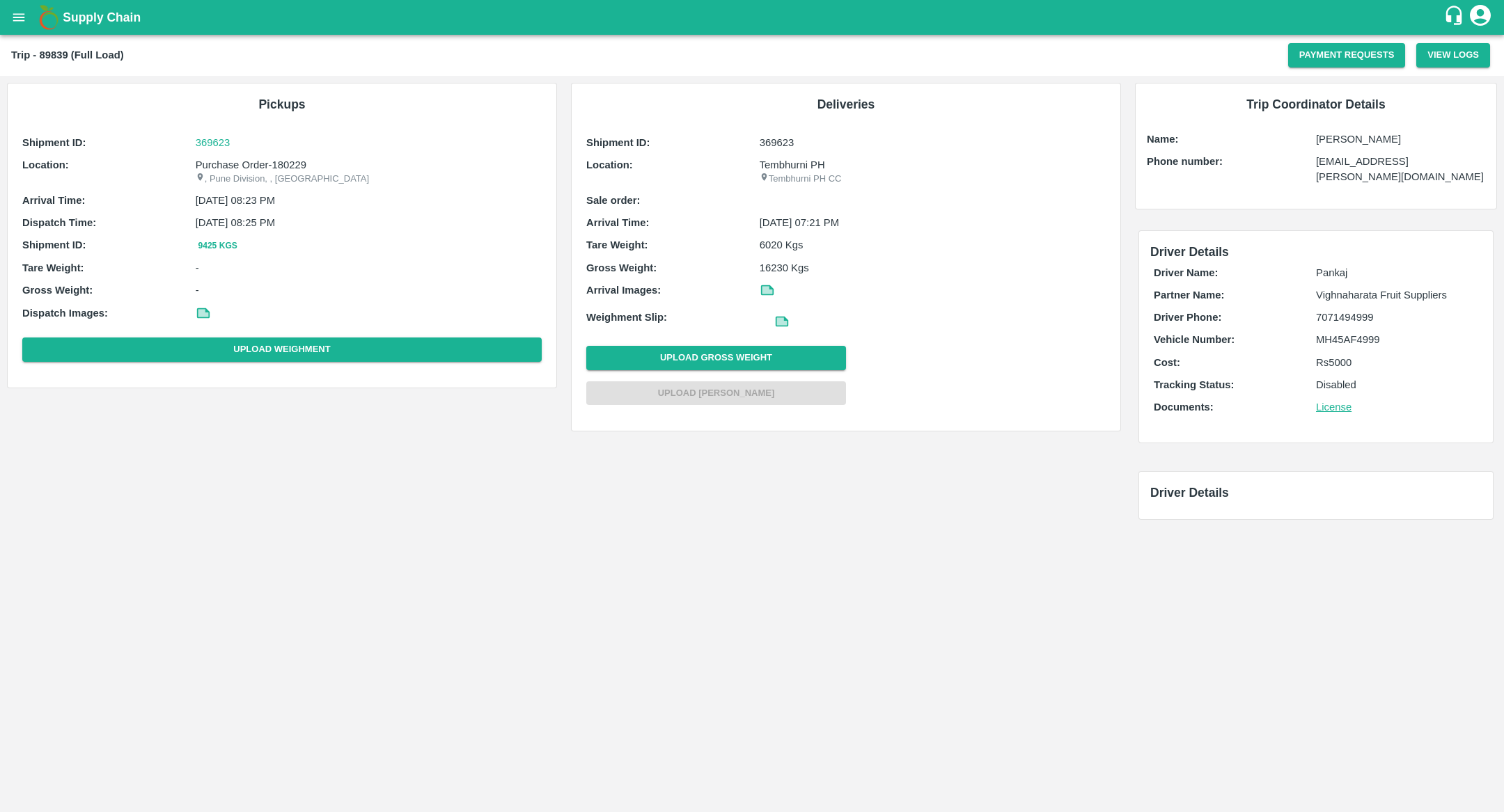
click at [773, 326] on link at bounding box center [782, 322] width 45 height 24
